Goal: Find specific page/section: Find specific page/section

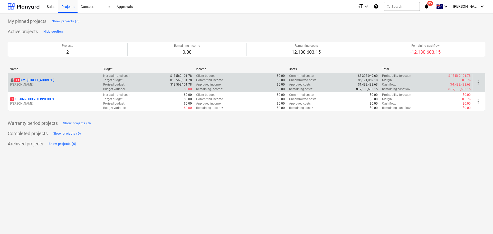
click at [45, 82] on p "[STREET_ADDRESS]" at bounding box center [34, 80] width 40 height 4
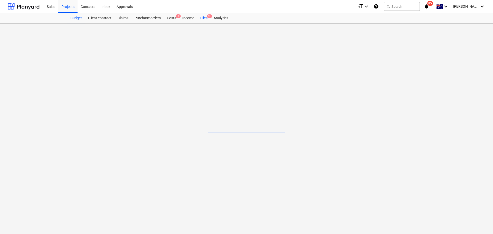
click at [205, 17] on div "Files 9+" at bounding box center [203, 18] width 13 height 10
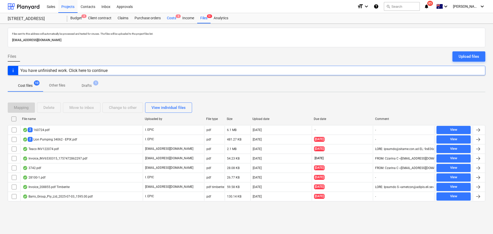
click at [167, 19] on div "Costs 3" at bounding box center [171, 18] width 15 height 10
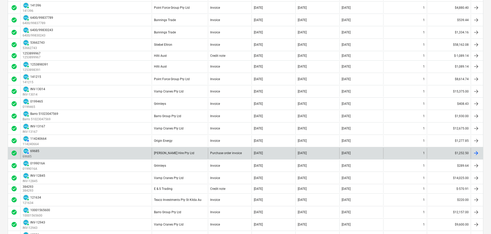
scroll to position [471, 0]
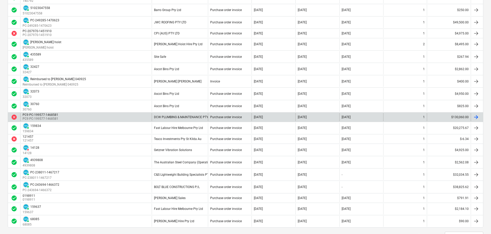
click at [96, 118] on div "PC9 PC-199577-1468581 PC9 PC-199577-1468581" at bounding box center [85, 117] width 131 height 8
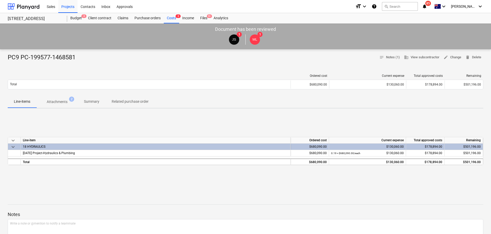
scroll to position [20, 0]
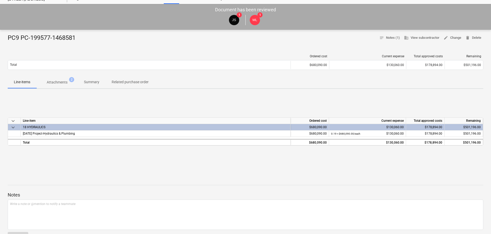
click at [58, 86] on span "Attachments 2" at bounding box center [56, 82] width 41 height 9
